Goal: Find specific page/section: Find specific page/section

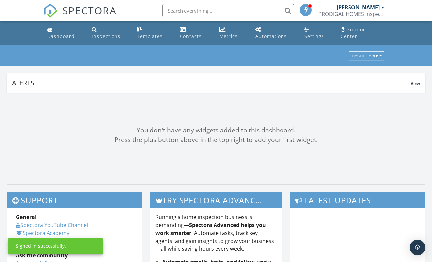
click at [188, 11] on input "text" at bounding box center [228, 10] width 132 height 13
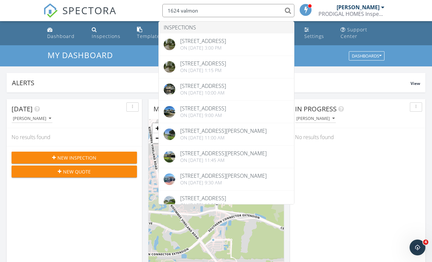
type input "1624 valmont"
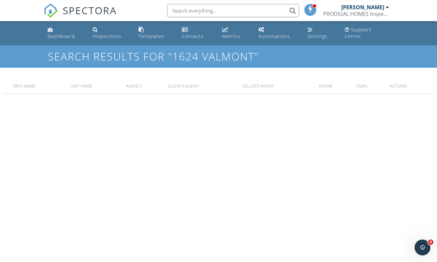
click at [225, 13] on input "text" at bounding box center [233, 10] width 132 height 13
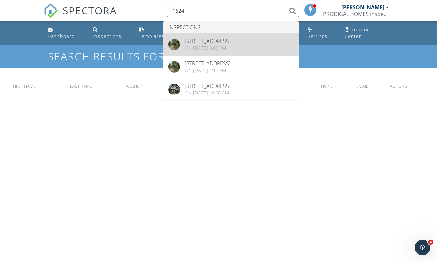
type input "1624"
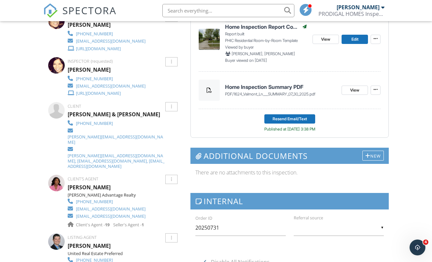
scroll to position [277, 0]
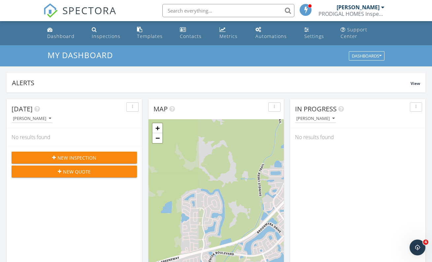
scroll to position [606, 437]
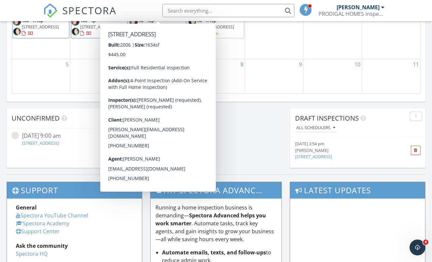
scroll to position [526, 0]
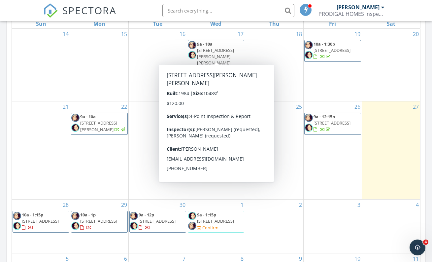
scroll to position [329, 0]
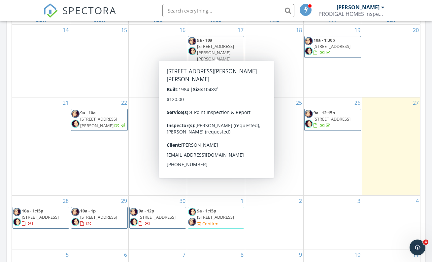
click at [287, 195] on div "2" at bounding box center [274, 221] width 58 height 53
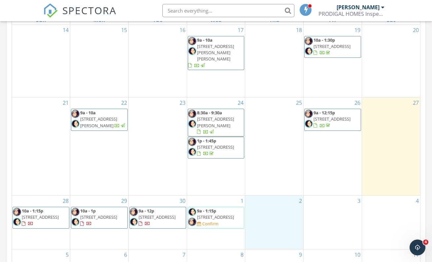
click at [383, 48] on td "20" at bounding box center [391, 61] width 58 height 73
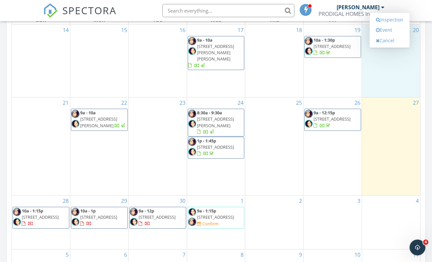
click at [423, 62] on div "[DATE] – [DATE] [DATE] list day week cal wk 4 wk month Sun Mon Tue Wed Thu Fri …" at bounding box center [216, 138] width 419 height 300
